Goal: Navigation & Orientation: Go to known website

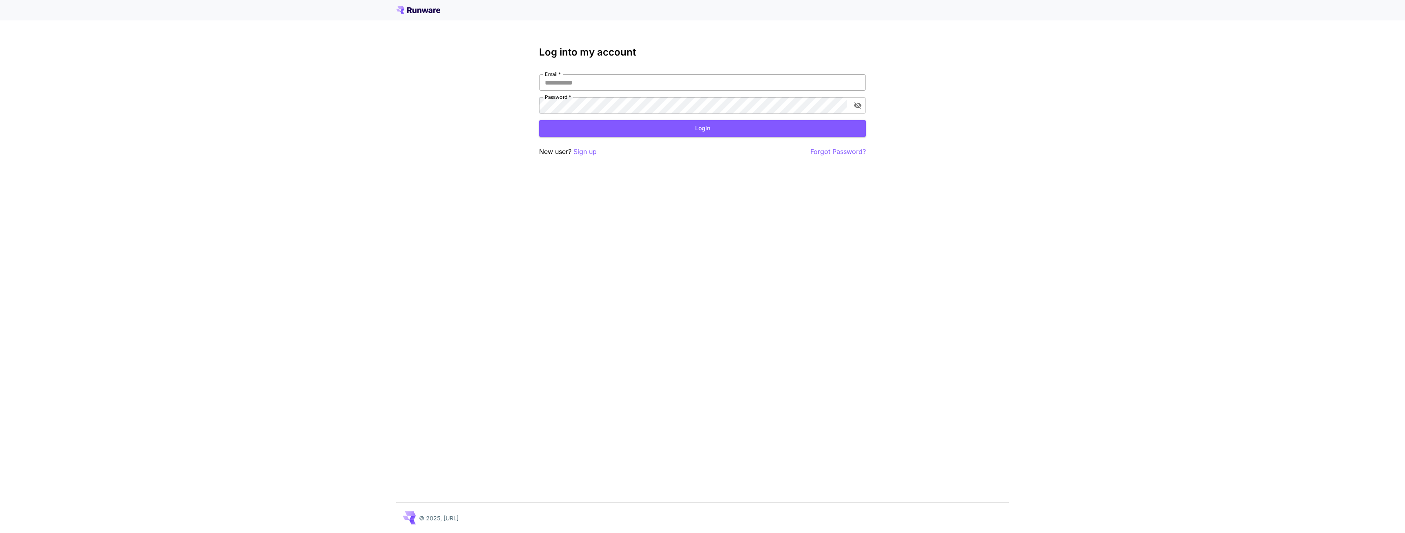
click at [597, 78] on input "Email   *" at bounding box center [702, 82] width 327 height 16
click at [618, 80] on input "Email   *" at bounding box center [702, 82] width 327 height 16
click at [797, 87] on input "Email   *" at bounding box center [702, 82] width 327 height 16
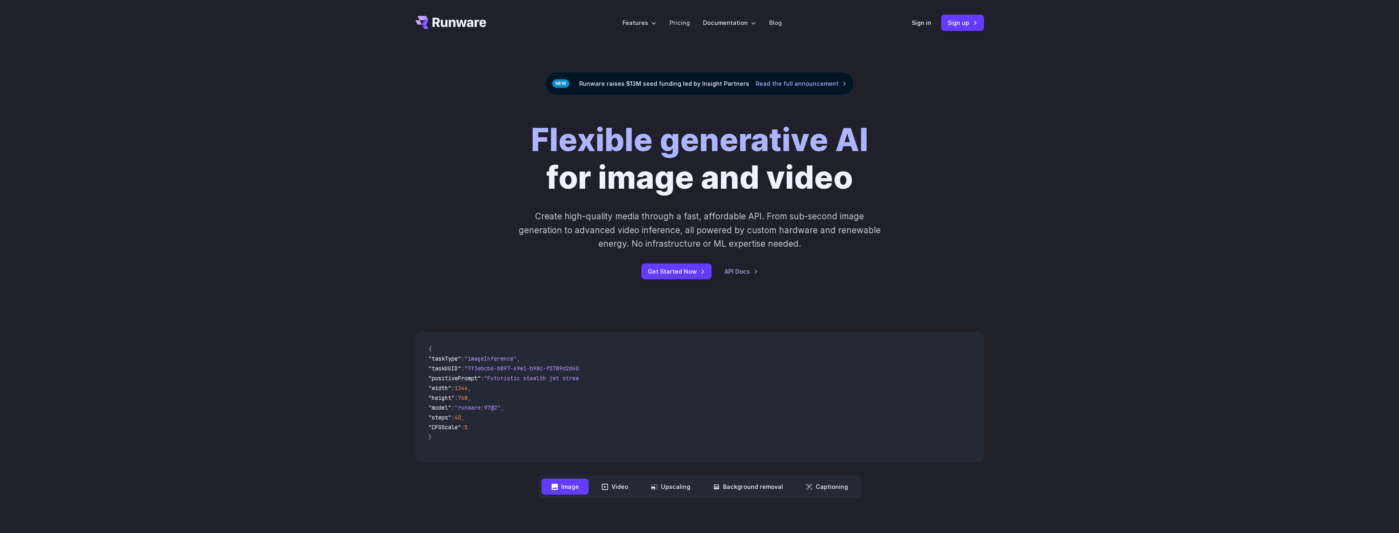
click at [1369, 0] on div at bounding box center [699, 0] width 1399 height 0
click at [1376, 0] on div at bounding box center [699, 0] width 1399 height 0
click at [678, 27] on link "Pricing" at bounding box center [679, 22] width 20 height 9
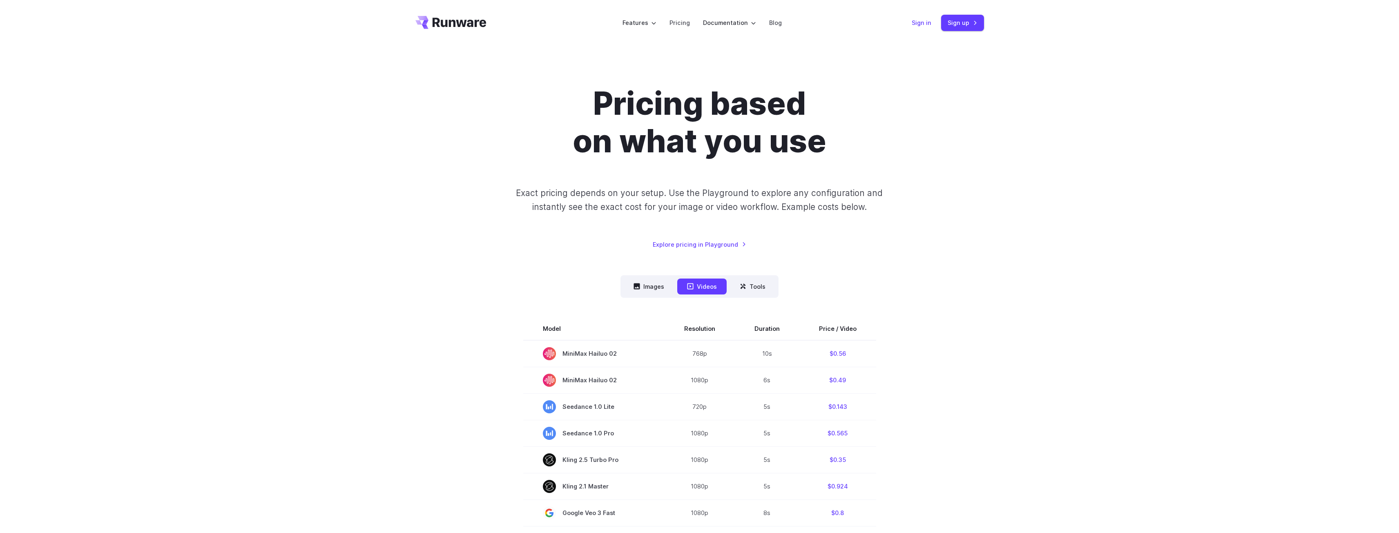
click at [924, 24] on link "Sign in" at bounding box center [921, 22] width 20 height 9
